Goal: Task Accomplishment & Management: Manage account settings

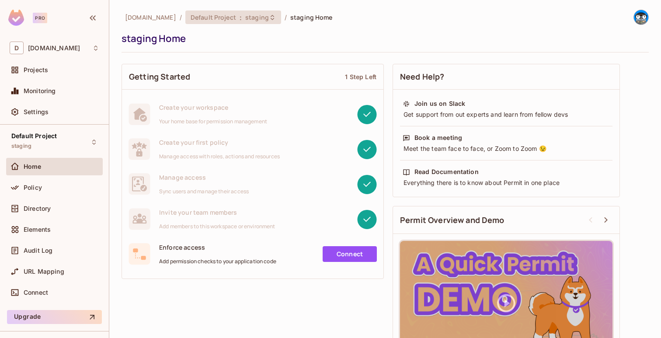
click at [214, 13] on span "Default Project" at bounding box center [213, 17] width 45 height 8
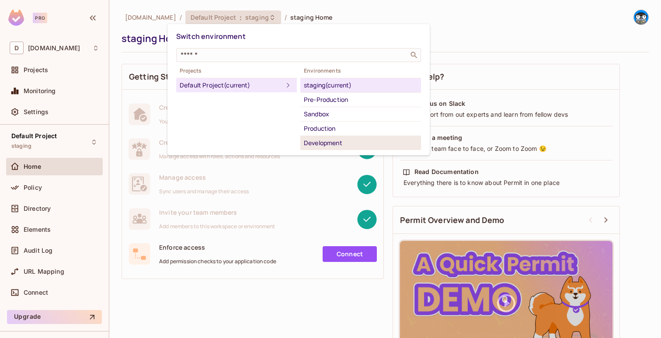
click at [320, 140] on div "Development" at bounding box center [361, 143] width 114 height 10
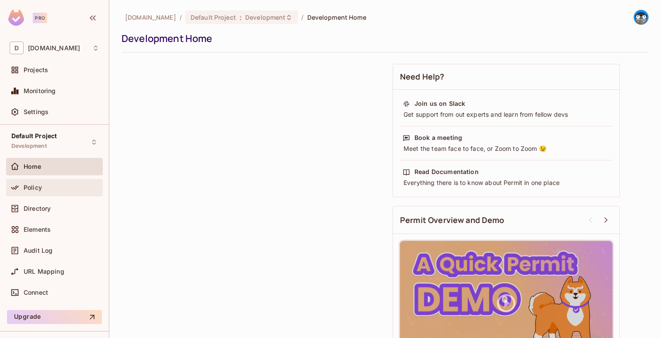
click at [63, 185] on div "Policy" at bounding box center [62, 187] width 76 height 7
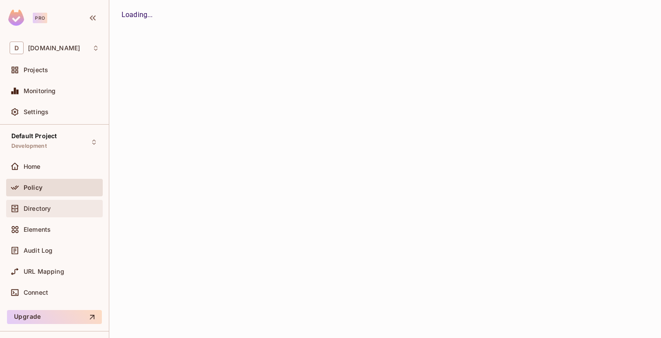
click at [62, 210] on div "Directory" at bounding box center [62, 208] width 76 height 7
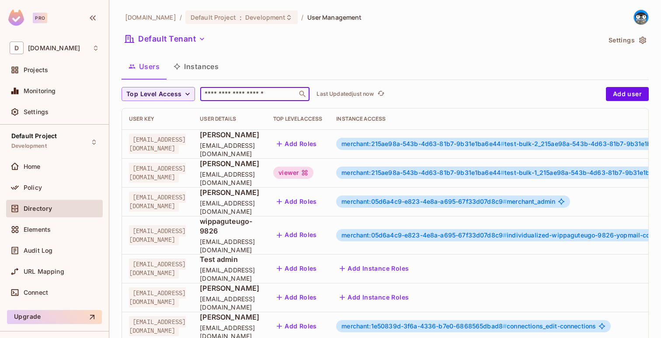
click at [255, 95] on input "text" at bounding box center [249, 94] width 92 height 9
paste input "**********"
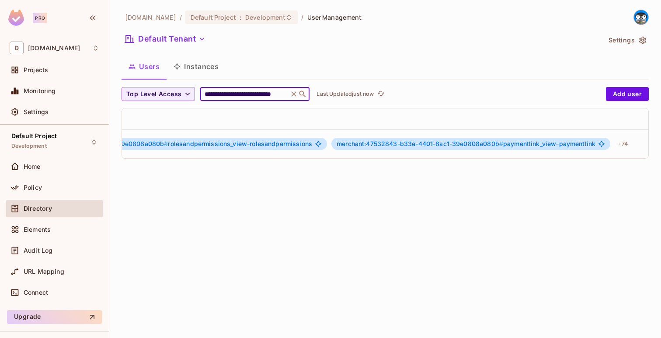
scroll to position [0, 365]
type input "**********"
click at [602, 147] on div "+ 74" at bounding box center [605, 144] width 17 height 14
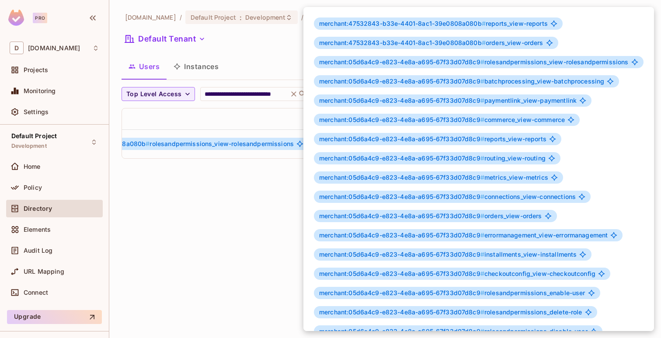
click at [337, 23] on span "merchant:47532843-b33e-4401-8ac1-39e0808a080b #" at bounding box center [402, 23] width 167 height 7
drag, startPoint x: 349, startPoint y: 22, endPoint x: 481, endPoint y: 24, distance: 131.7
click at [481, 24] on span "merchant:47532843-b33e-4401-8ac1-39e0808a080b #" at bounding box center [402, 23] width 167 height 7
click at [510, 26] on span "merchant:47532843-b33e-4401-8ac1-39e0808a080b # reports_view-reports" at bounding box center [433, 23] width 229 height 7
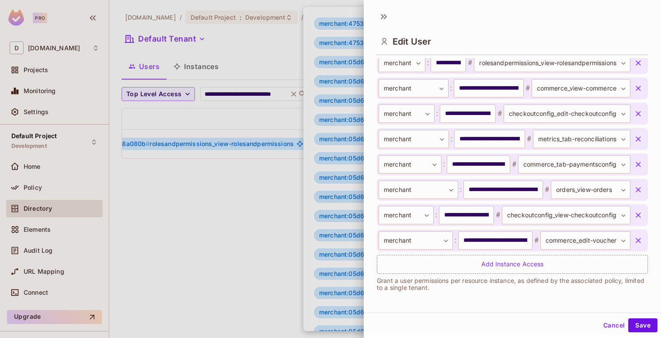
scroll to position [1, 0]
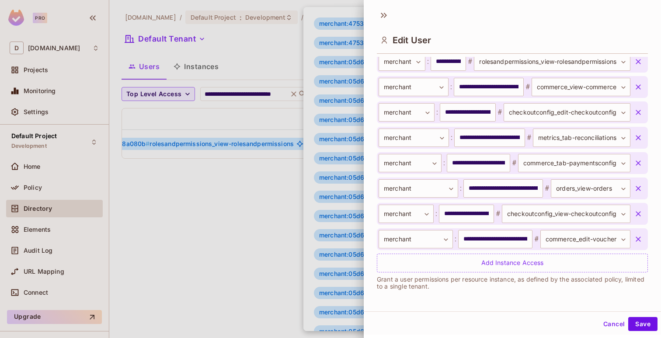
click at [613, 318] on button "Cancel" at bounding box center [614, 324] width 28 height 14
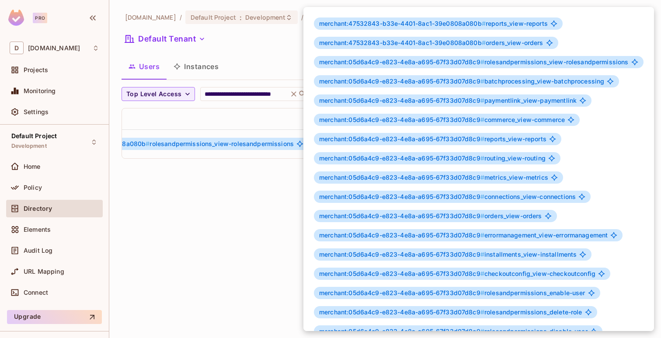
click at [268, 185] on div at bounding box center [330, 169] width 661 height 338
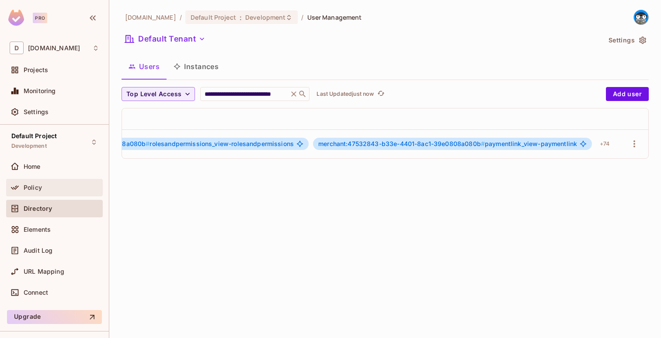
click at [71, 182] on div "Policy" at bounding box center [54, 187] width 97 height 17
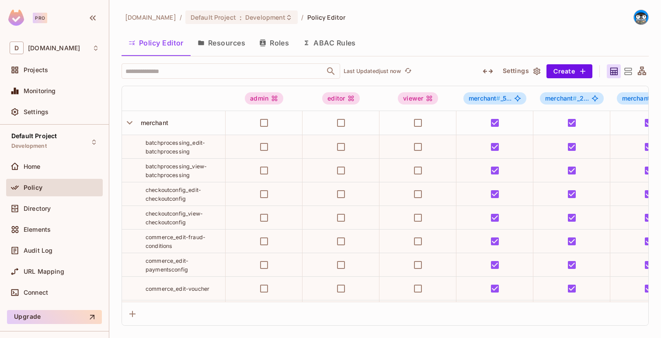
click at [169, 149] on span "batchprocessing_edit-batchprocessing" at bounding box center [175, 147] width 59 height 15
click at [178, 148] on span "batchprocessing_edit-batchprocessing" at bounding box center [175, 147] width 59 height 15
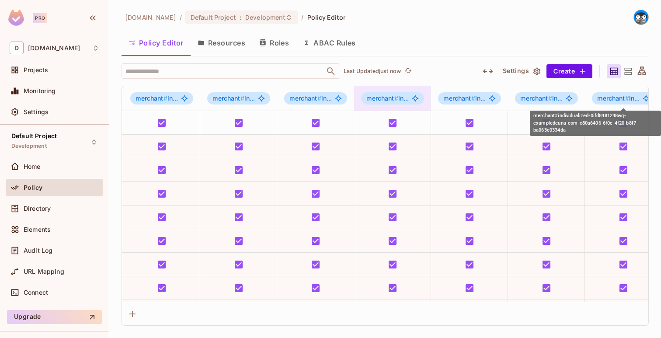
scroll to position [0, 1429]
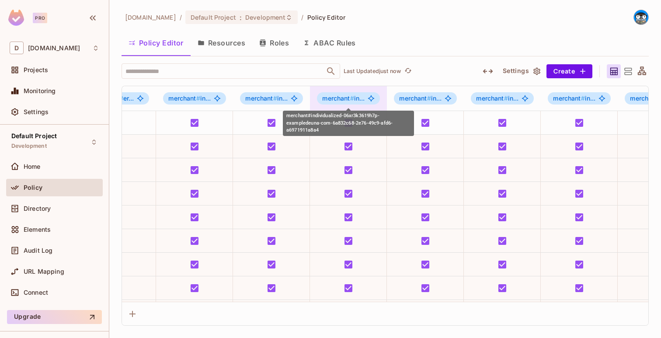
click at [359, 95] on span "merchant # in..." at bounding box center [343, 98] width 42 height 7
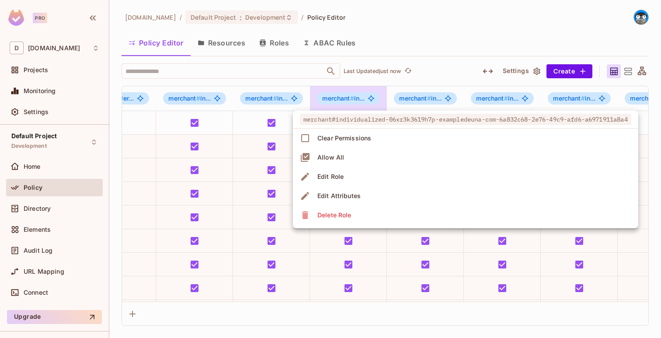
click at [354, 96] on div at bounding box center [330, 169] width 661 height 338
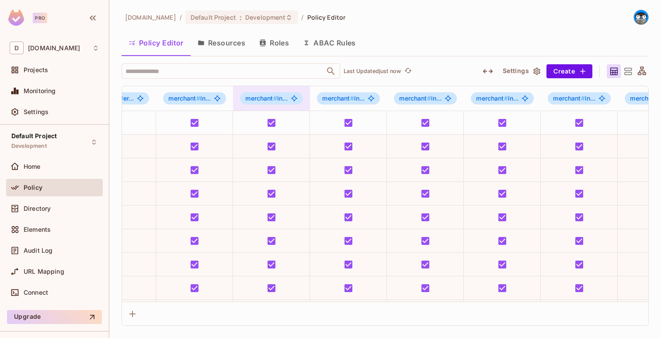
click at [260, 105] on div "merchant # in..." at bounding box center [271, 98] width 77 height 24
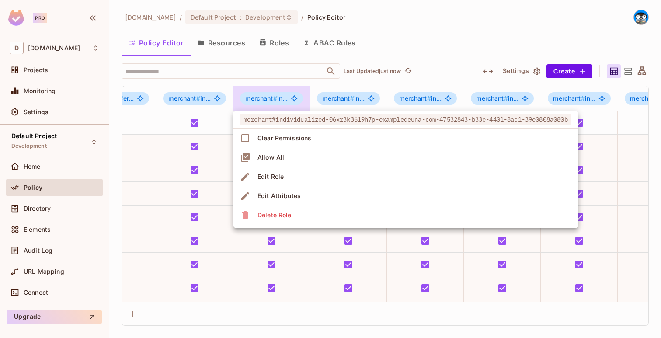
click at [267, 98] on div at bounding box center [330, 169] width 661 height 338
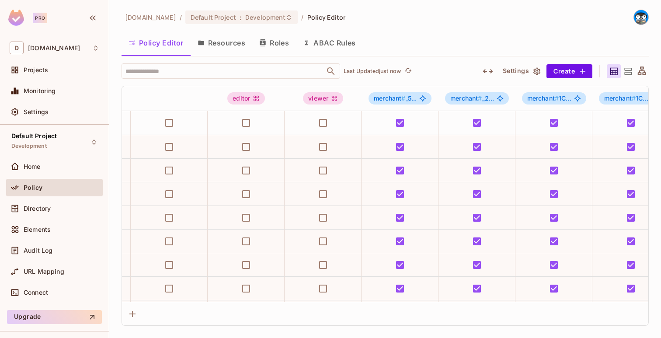
scroll to position [0, 0]
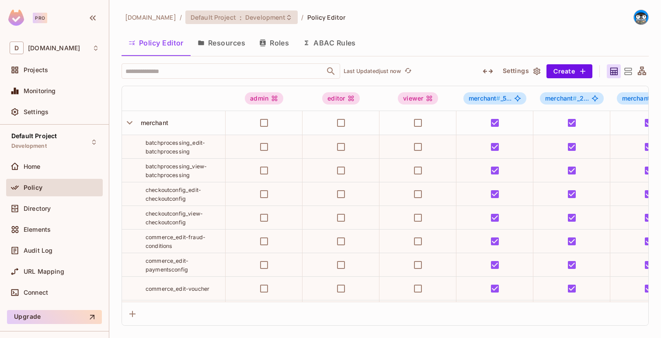
click at [204, 22] on div "Default Project : Development" at bounding box center [241, 17] width 113 height 14
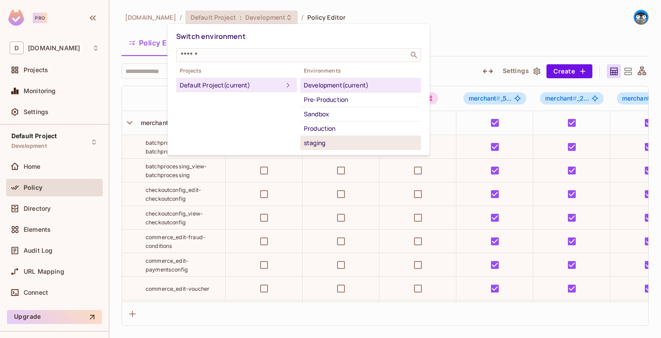
click at [329, 140] on div "staging" at bounding box center [361, 143] width 114 height 10
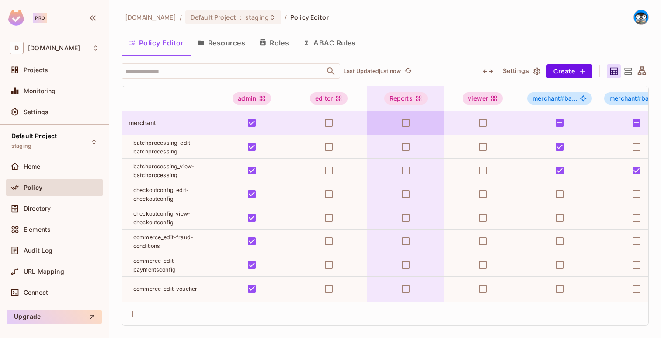
scroll to position [0, 13]
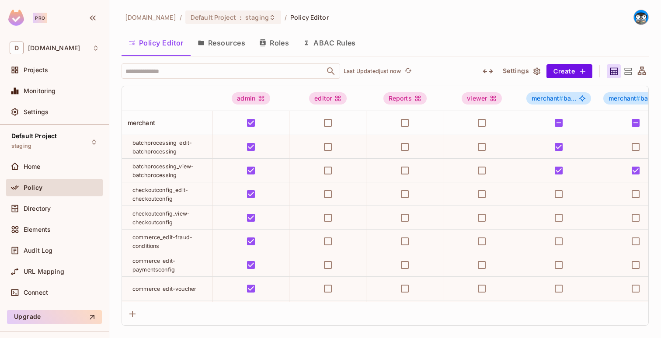
click at [182, 147] on div "batchprocessing_edit-batchprocessing" at bounding box center [173, 146] width 80 height 17
click at [178, 146] on div at bounding box center [178, 146] width 0 height 0
click at [144, 149] on span "batchprocessing_edit-batchprocessing" at bounding box center [162, 147] width 59 height 15
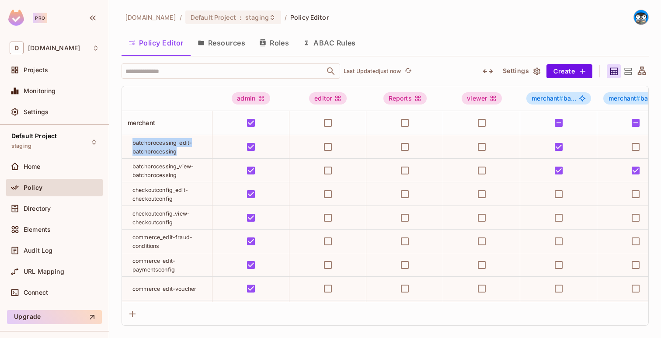
click at [144, 149] on span "batchprocessing_edit-batchprocessing" at bounding box center [162, 147] width 59 height 15
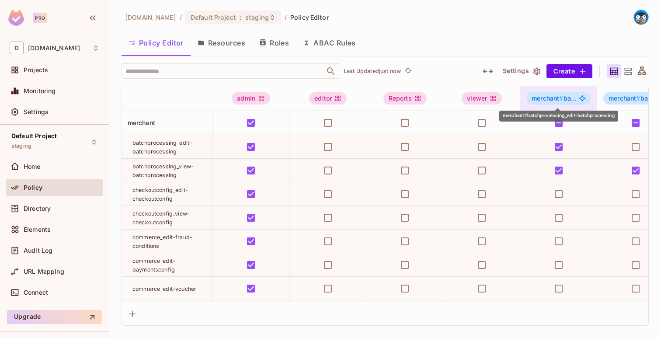
click at [557, 96] on span "merchant #" at bounding box center [547, 97] width 31 height 7
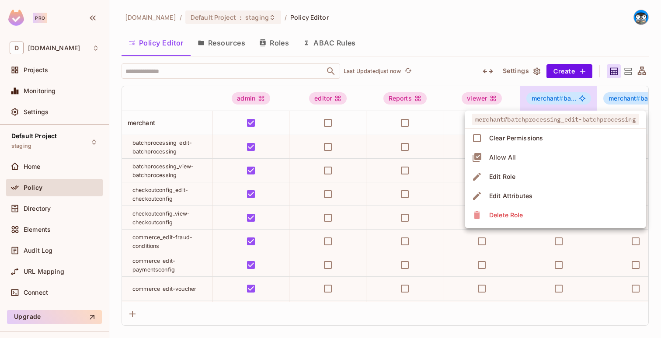
click at [216, 141] on div at bounding box center [330, 169] width 661 height 338
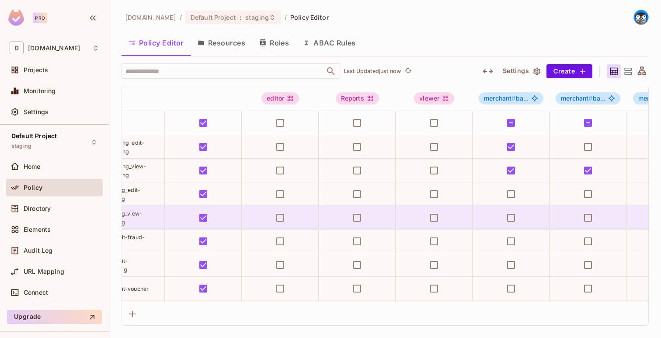
scroll to position [0, 0]
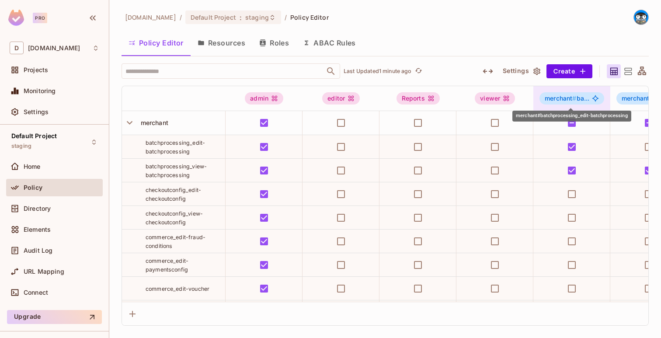
click at [549, 101] on span "merchant #" at bounding box center [560, 97] width 31 height 7
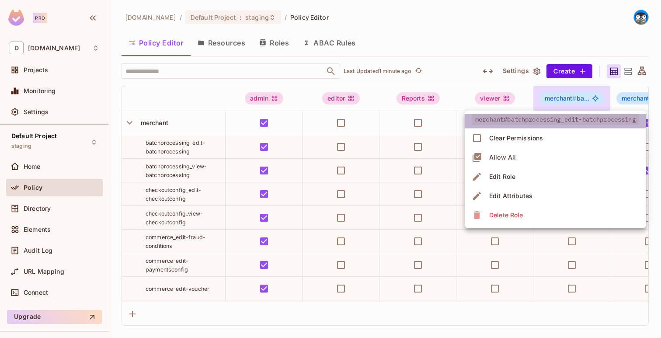
click at [494, 122] on span "merchant#batchprocessing_edit-batchprocessing" at bounding box center [556, 119] width 168 height 11
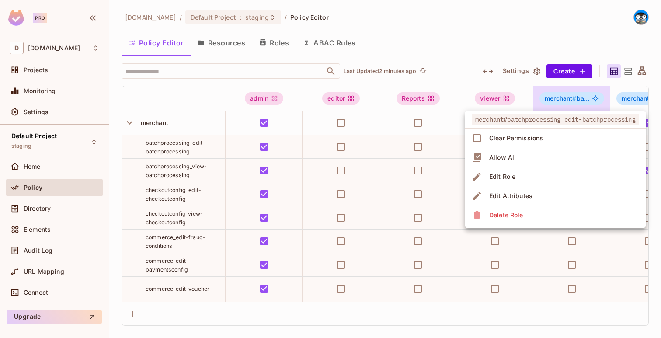
click at [30, 205] on div at bounding box center [330, 169] width 661 height 338
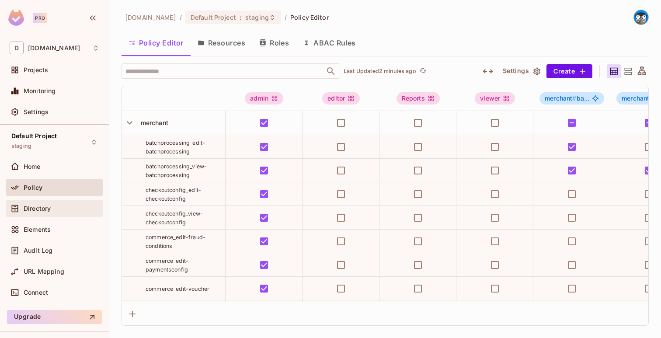
click at [28, 211] on span "Directory" at bounding box center [37, 208] width 27 height 7
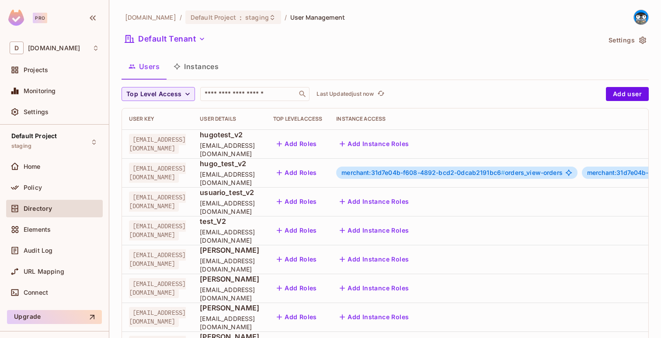
click at [484, 173] on span "merchant:31d7e04b-f608-4892-bcd2-0dcab2191bc6 #" at bounding box center [424, 172] width 164 height 7
click at [505, 170] on span "merchant:31d7e04b-f608-4892-bcd2-0dcab2191bc6 #" at bounding box center [424, 172] width 164 height 7
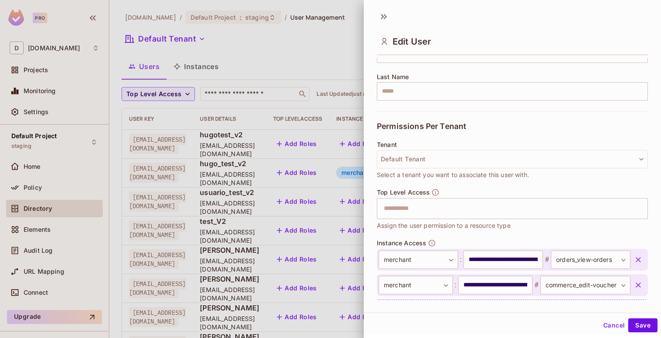
scroll to position [178, 0]
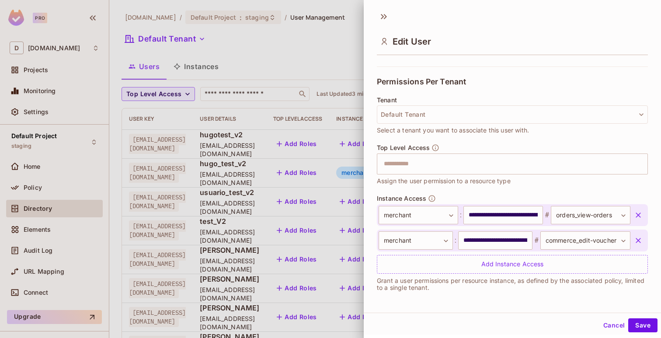
click at [305, 176] on div at bounding box center [330, 169] width 661 height 338
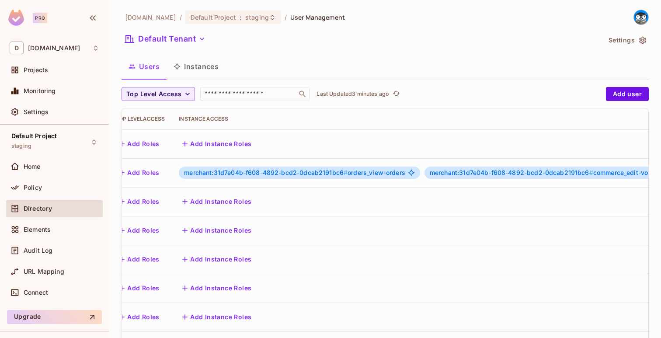
scroll to position [0, 0]
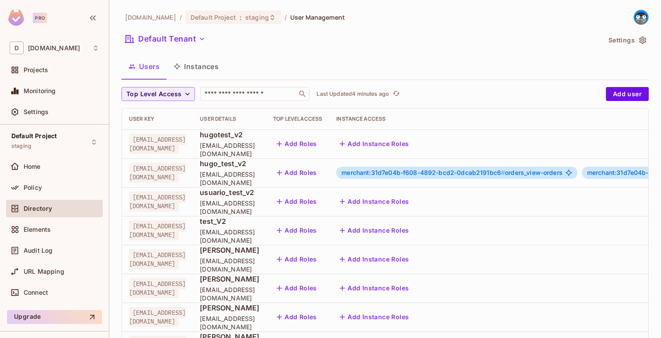
click at [522, 167] on div "merchant:31d7e04b-f608-4892-bcd2-0dcab2191bc6 # orders_view-orders" at bounding box center [456, 173] width 241 height 12
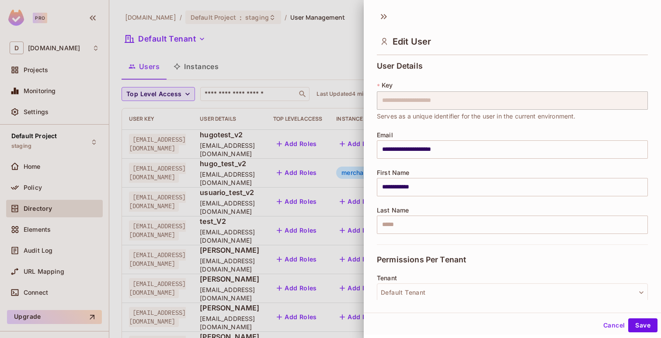
click at [516, 172] on div "**********" at bounding box center [512, 182] width 271 height 27
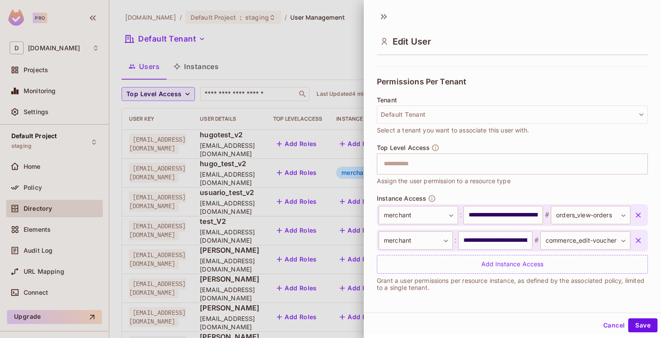
click at [398, 200] on span "Instance Access" at bounding box center [401, 198] width 49 height 7
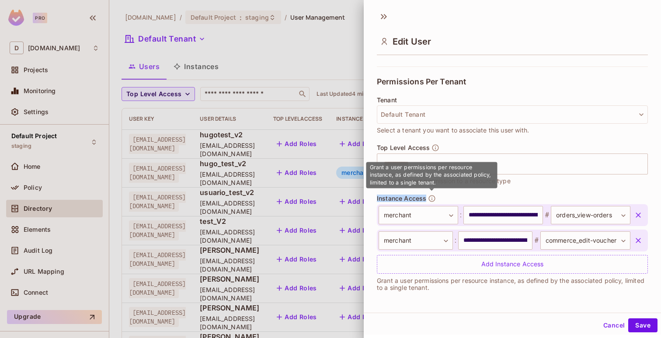
click at [432, 199] on icon "button" at bounding box center [432, 198] width 7 height 7
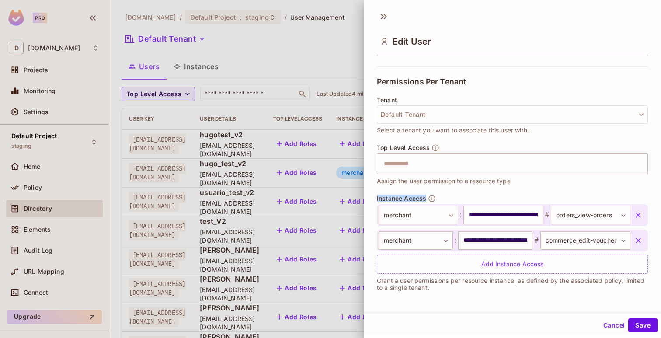
click at [455, 195] on div "**********" at bounding box center [512, 234] width 271 height 79
click at [618, 327] on button "Cancel" at bounding box center [614, 325] width 28 height 14
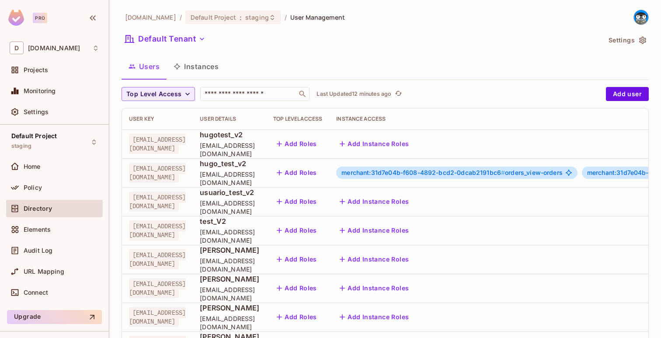
click at [499, 169] on div "merchant:31d7e04b-f608-4892-bcd2-0dcab2191bc6 # orders_view-orders" at bounding box center [456, 173] width 241 height 12
click at [496, 177] on div "merchant:31d7e04b-f608-4892-bcd2-0dcab2191bc6 # orders_view-orders" at bounding box center [456, 173] width 241 height 12
click at [494, 175] on body "Pro D [DOMAIN_NAME] Projects Monitoring Settings Default Project staging Home P…" at bounding box center [330, 169] width 661 height 338
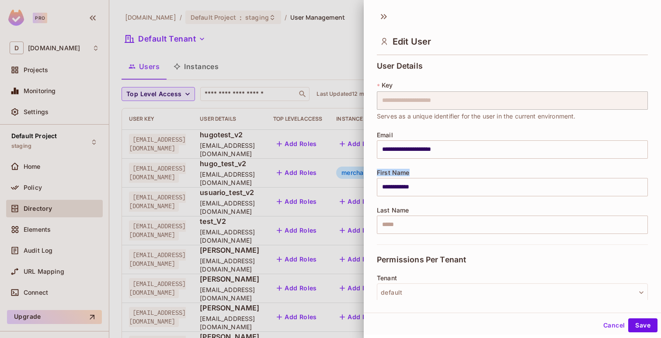
click at [494, 175] on div "**********" at bounding box center [512, 182] width 271 height 27
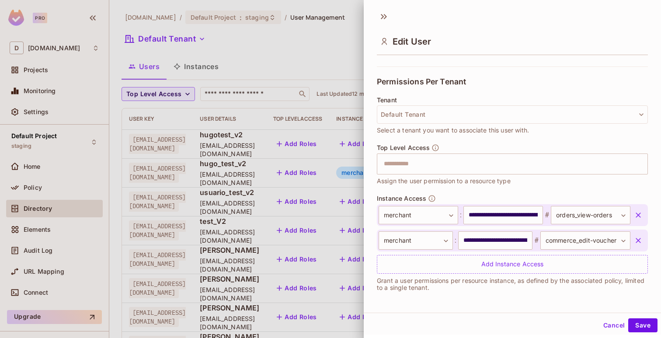
click at [463, 189] on div "Top Level Access ​ Assign the user permission to a resource type" at bounding box center [512, 169] width 271 height 51
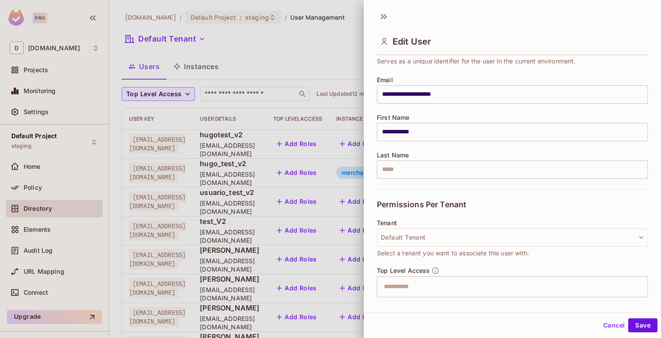
scroll to position [0, 0]
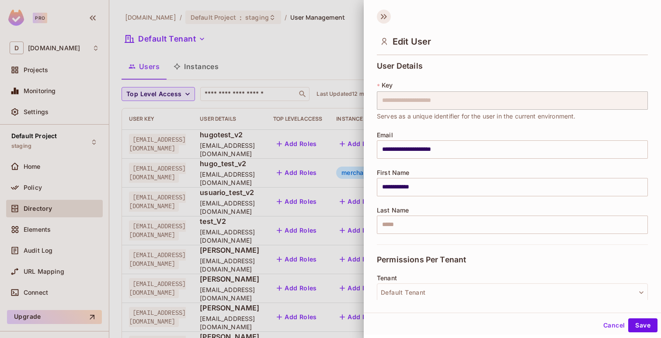
click at [388, 16] on icon at bounding box center [384, 17] width 14 height 14
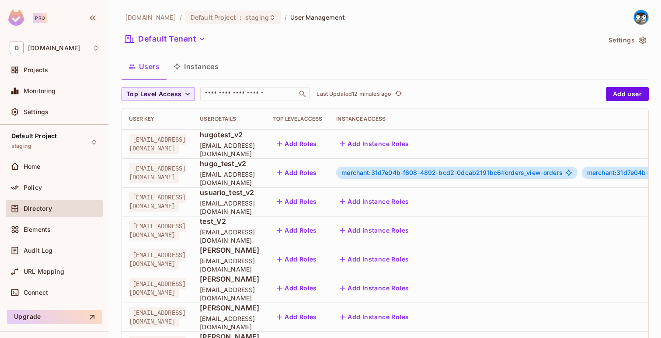
click at [392, 47] on div "Default Tenant" at bounding box center [361, 40] width 479 height 17
click at [505, 172] on span "merchant:31d7e04b-f608-4892-bcd2-0dcab2191bc6 #" at bounding box center [424, 172] width 164 height 7
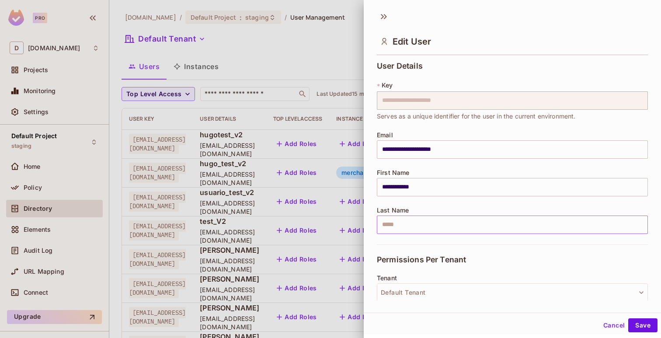
scroll to position [178, 0]
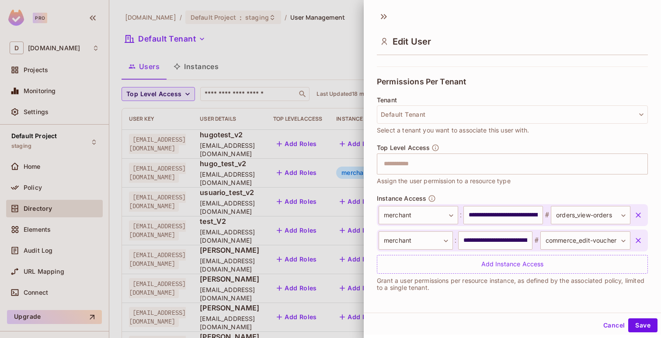
click at [41, 204] on div at bounding box center [330, 169] width 661 height 338
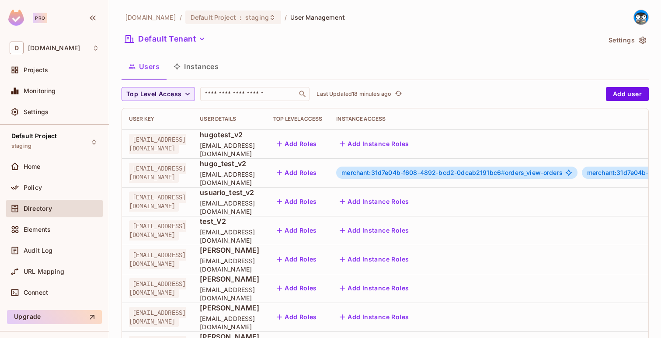
click at [42, 211] on span "Directory" at bounding box center [38, 208] width 28 height 7
click at [620, 99] on button "Add user" at bounding box center [627, 94] width 43 height 14
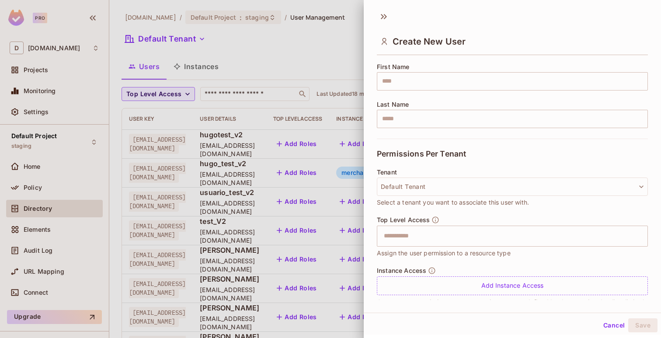
scroll to position [127, 0]
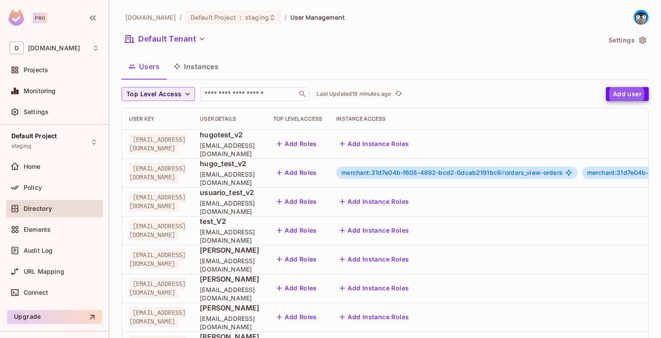
click at [526, 168] on div "merchant:31d7e04b-f608-4892-bcd2-0dcab2191bc6 # orders_view-orders" at bounding box center [456, 173] width 241 height 12
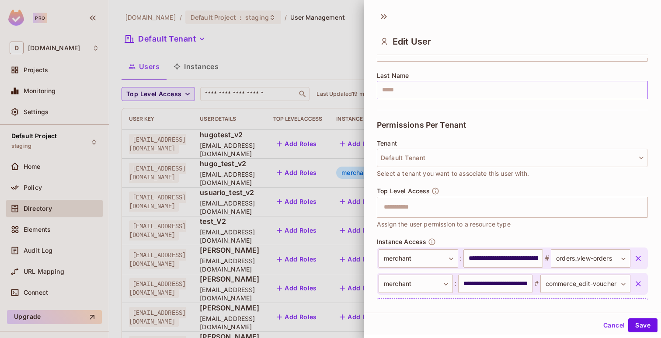
scroll to position [178, 0]
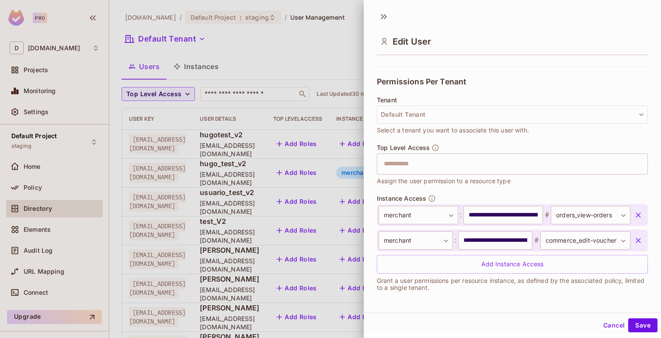
click at [282, 134] on div at bounding box center [330, 169] width 661 height 338
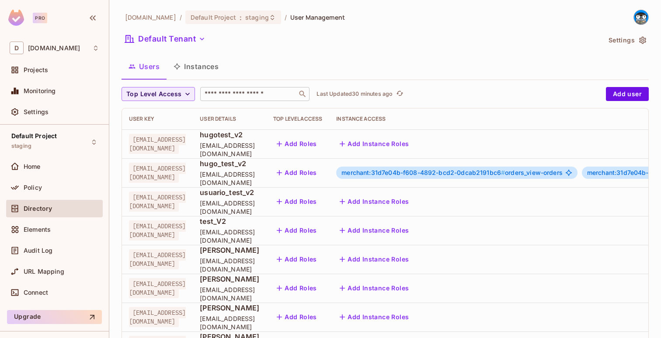
click at [245, 92] on input "text" at bounding box center [249, 94] width 92 height 9
paste input "**********"
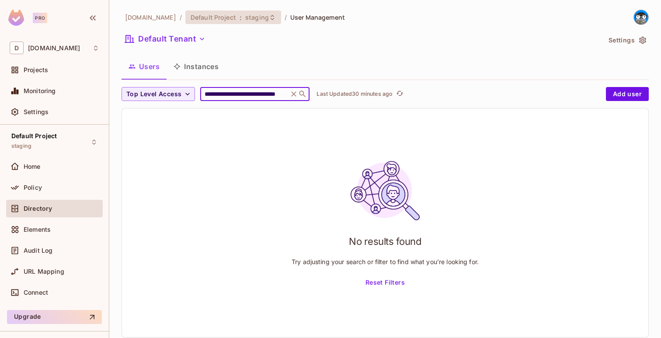
type input "**********"
click at [245, 19] on span "staging" at bounding box center [257, 17] width 24 height 8
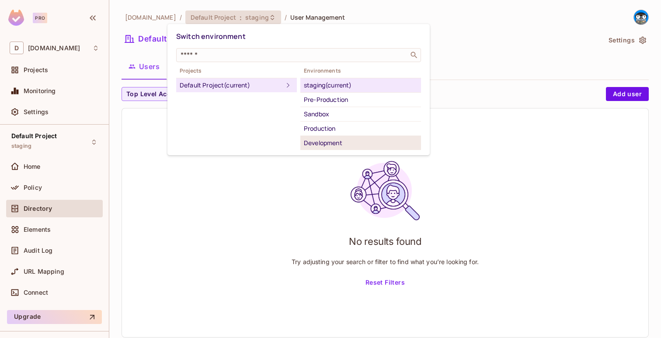
click at [321, 143] on div "Development" at bounding box center [361, 143] width 114 height 10
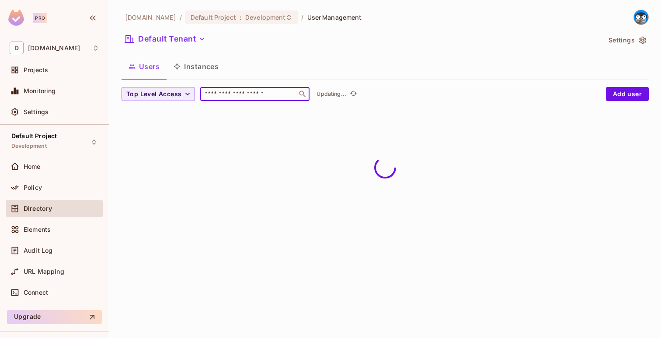
click at [247, 95] on input "text" at bounding box center [249, 94] width 92 height 9
paste input "**********"
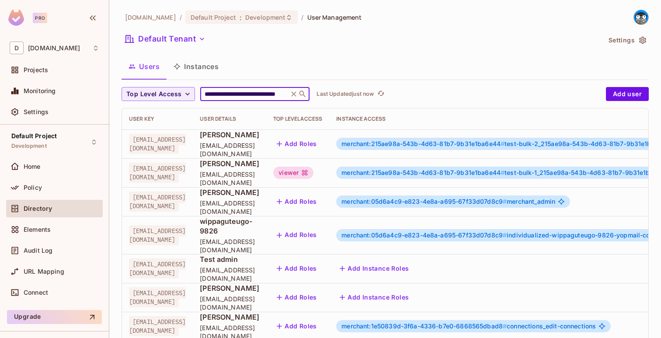
scroll to position [0, 24]
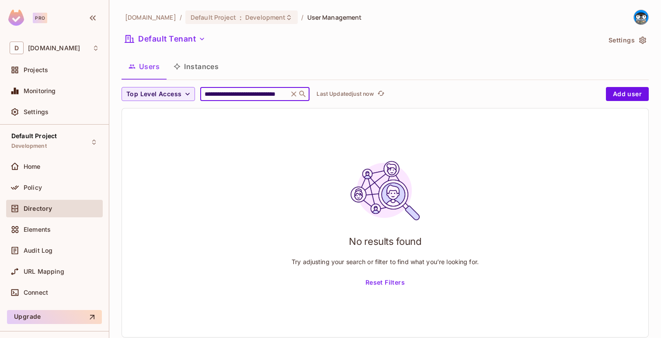
type input "**********"
click at [293, 93] on icon at bounding box center [294, 94] width 9 height 9
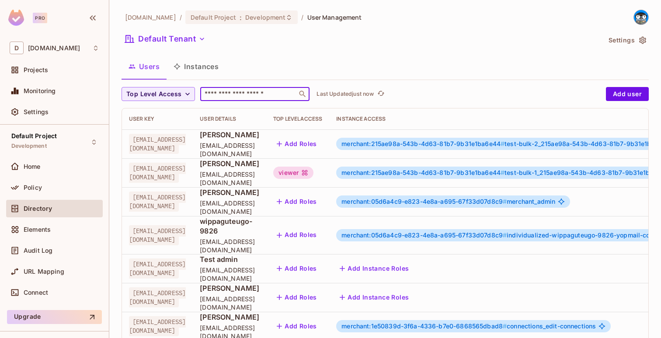
click at [239, 91] on input "text" at bounding box center [249, 94] width 92 height 9
paste input "**********"
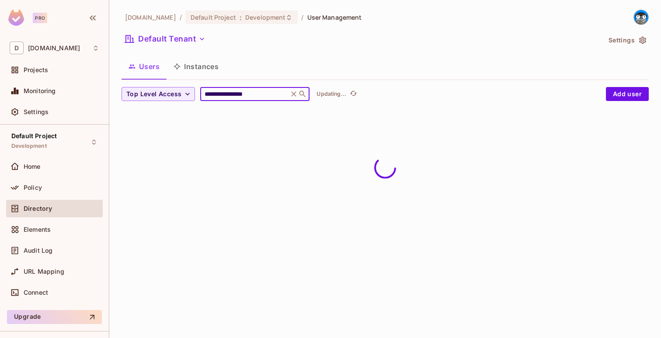
type input "**********"
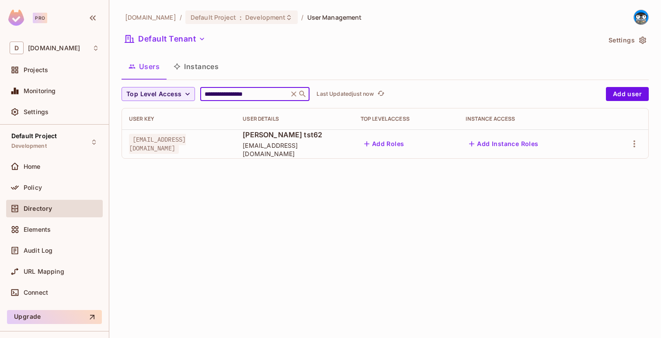
click at [292, 92] on icon at bounding box center [294, 93] width 5 height 5
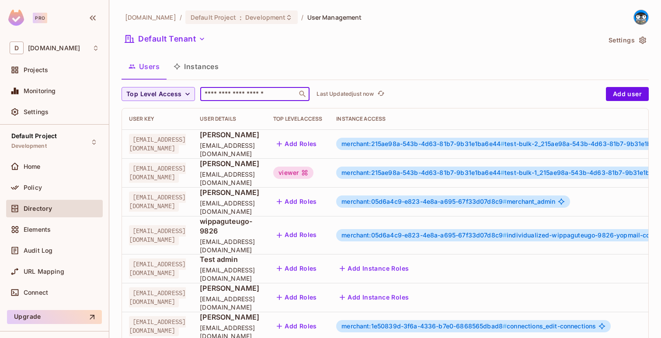
click at [269, 93] on input "text" at bounding box center [249, 94] width 92 height 9
paste input "**********"
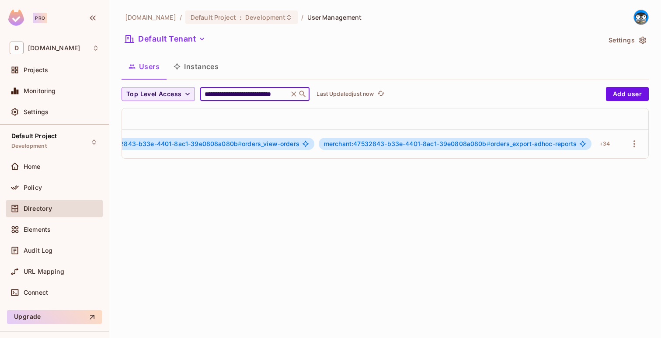
scroll to position [0, 381]
type input "**********"
click at [602, 143] on div "+ 34" at bounding box center [604, 144] width 17 height 14
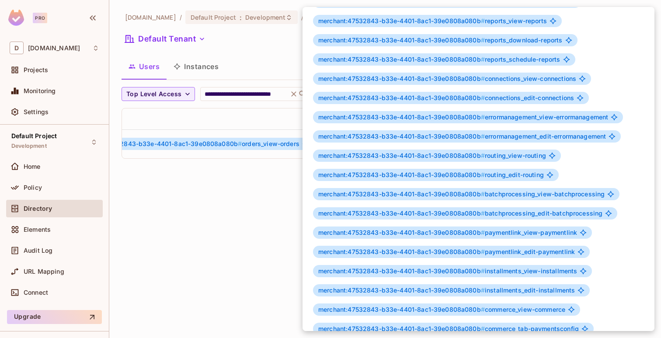
scroll to position [0, 0]
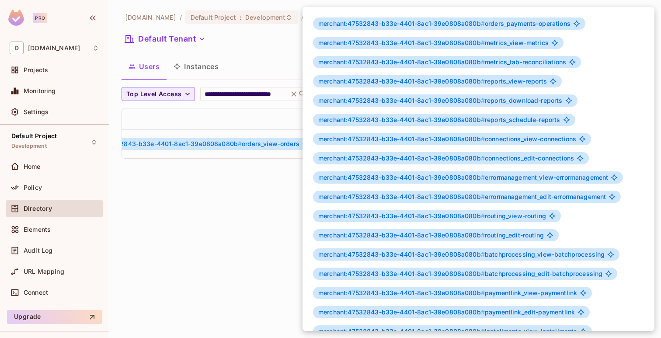
click at [266, 178] on div at bounding box center [330, 169] width 661 height 338
